Goal: Information Seeking & Learning: Compare options

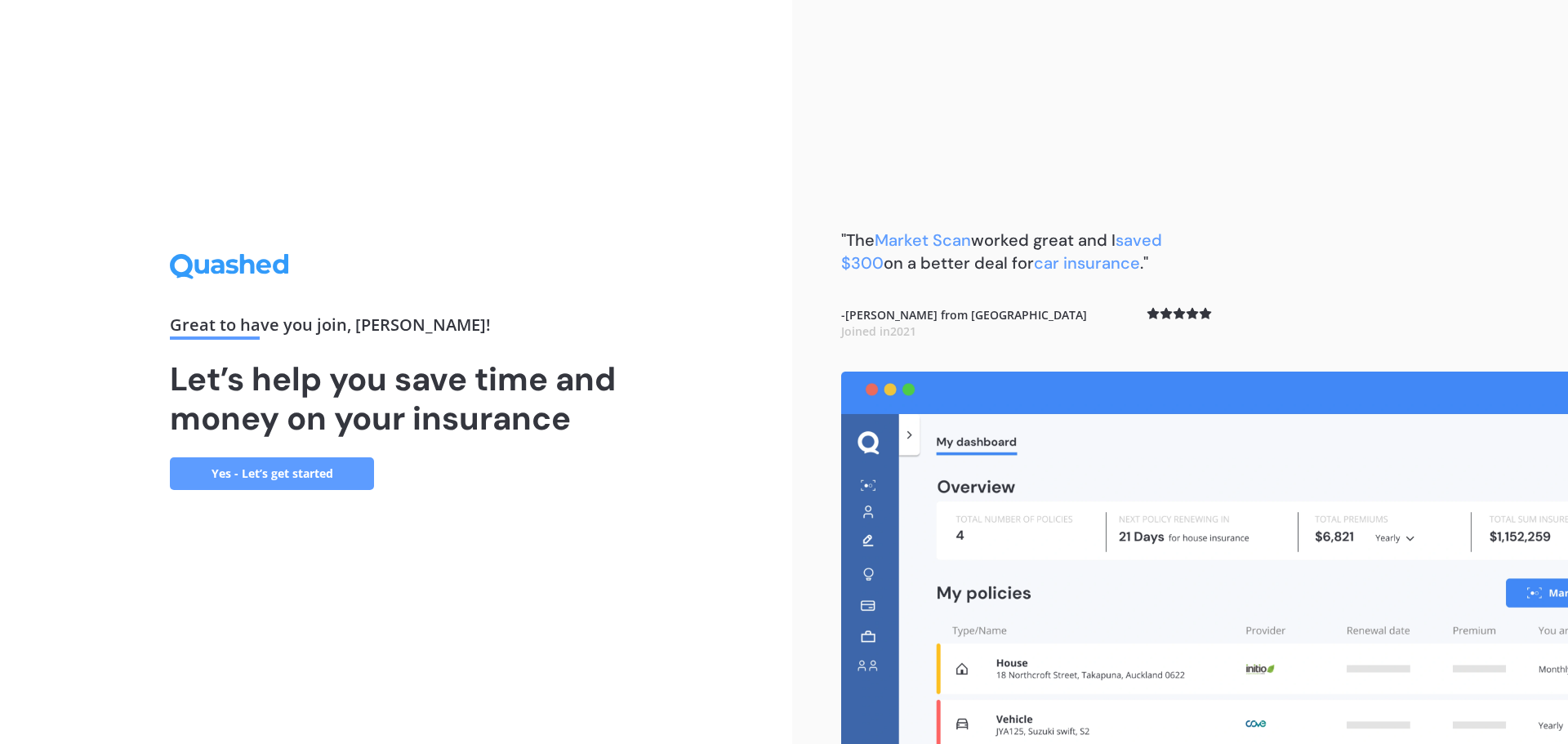
click at [272, 481] on link "Yes - Let’s get started" at bounding box center [272, 473] width 204 height 32
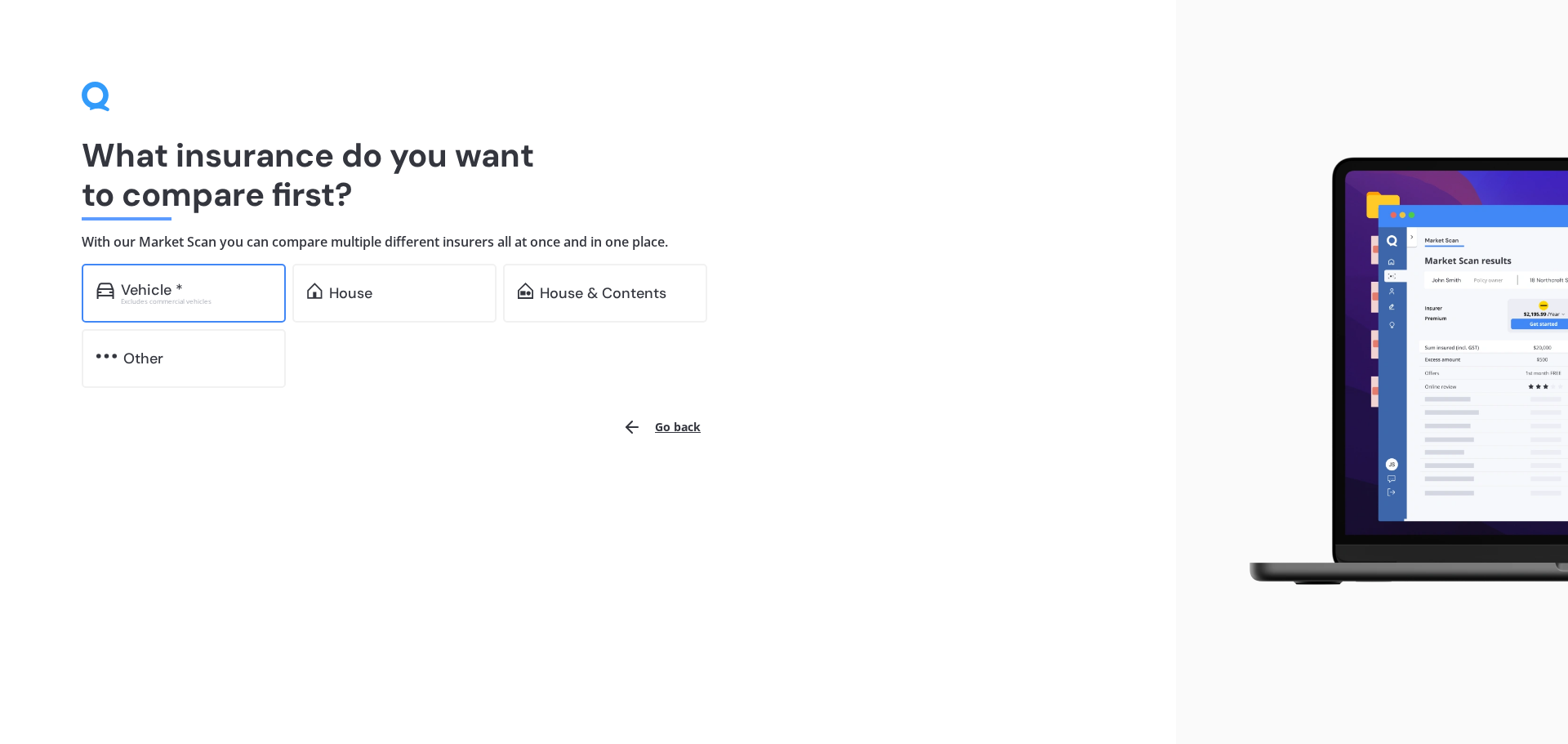
click at [203, 298] on div "Excludes commercial vehicles" at bounding box center [196, 302] width 150 height 7
